Goal: Check status

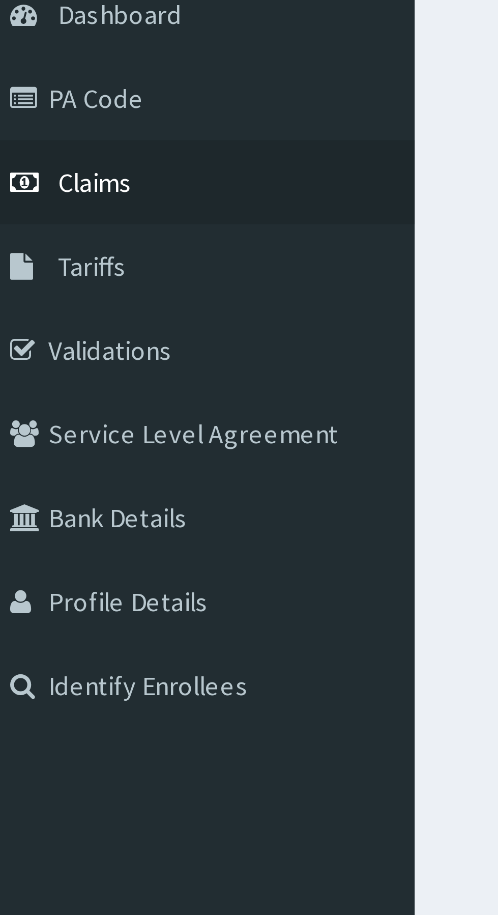
click at [39, 157] on span "Claims" at bounding box center [32, 155] width 20 height 9
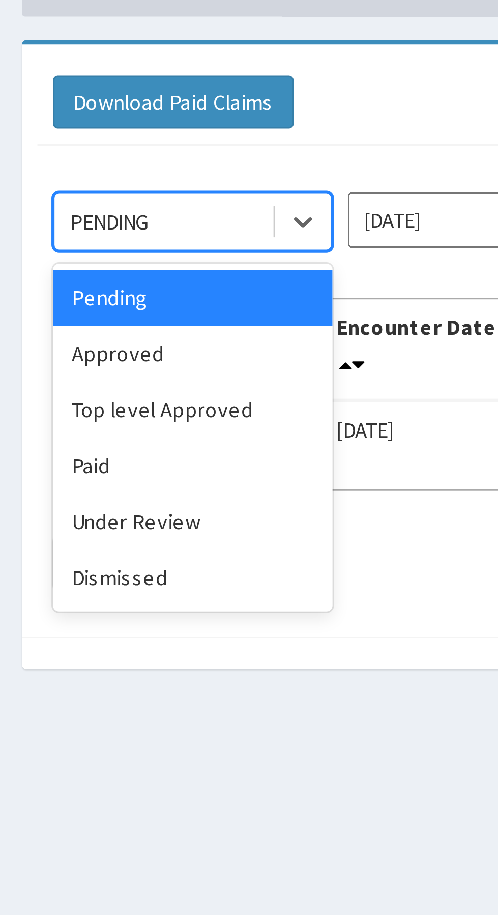
click at [196, 175] on div "Approved" at bounding box center [181, 175] width 92 height 18
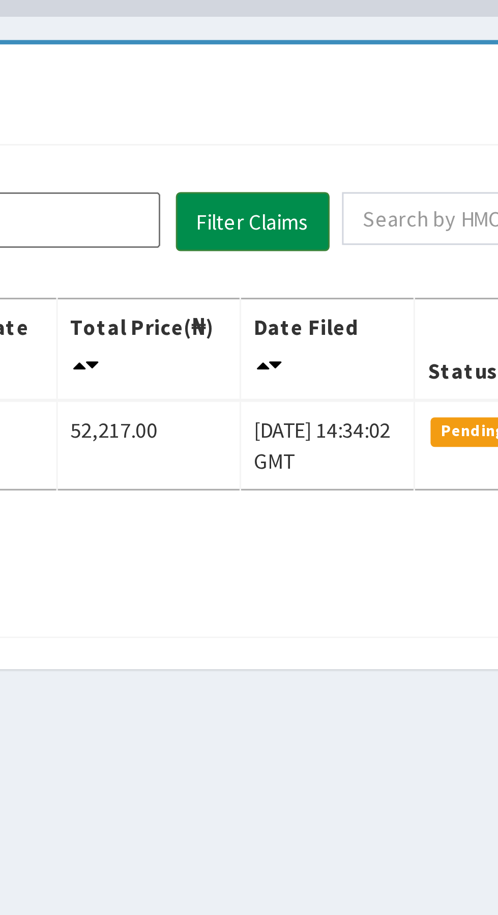
click at [361, 129] on button "Filter Claims" at bounding box center [353, 132] width 50 height 19
